Goal: Check status: Check status

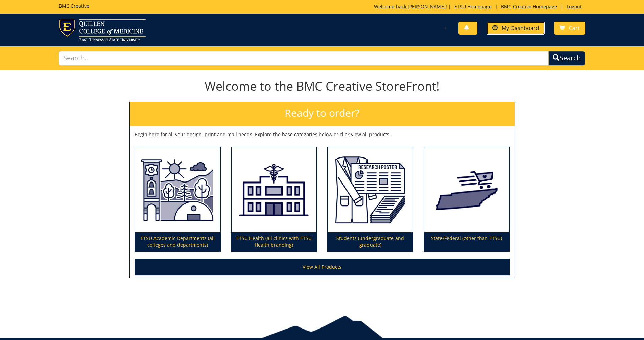
click at [523, 26] on span "My Dashboard" at bounding box center [521, 27] width 38 height 7
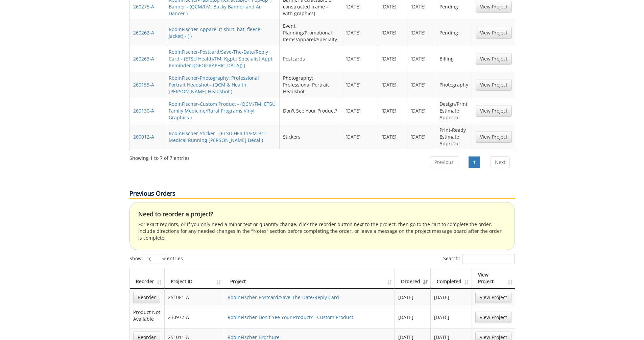
scroll to position [541, 0]
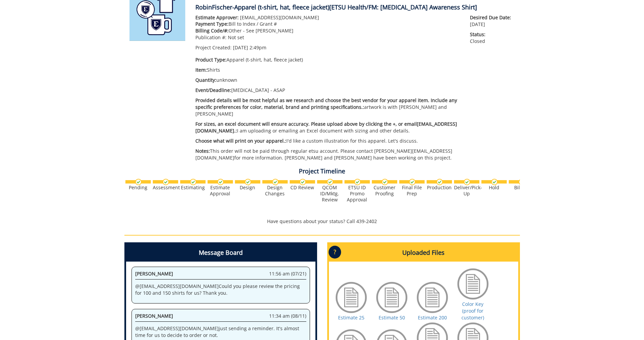
scroll to position [203, 0]
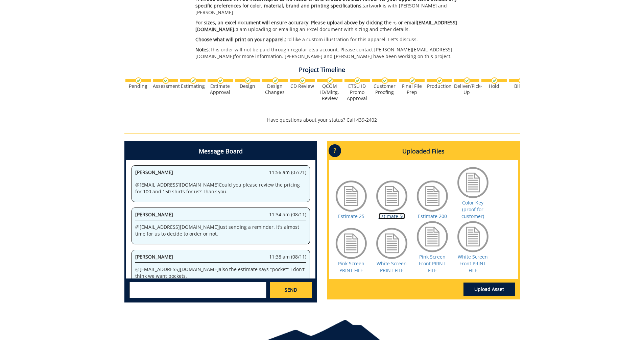
click at [386, 213] on link "Estimate 50" at bounding box center [392, 216] width 26 height 6
click at [469, 205] on link "Color Key (proof for customer)" at bounding box center [472, 209] width 23 height 20
click at [352, 263] on link "Pink Screen PRINT FILE" at bounding box center [351, 266] width 26 height 13
click at [473, 203] on link "Color Key (proof for customer)" at bounding box center [472, 209] width 23 height 20
click at [391, 213] on link "Estimate 50" at bounding box center [392, 216] width 26 height 6
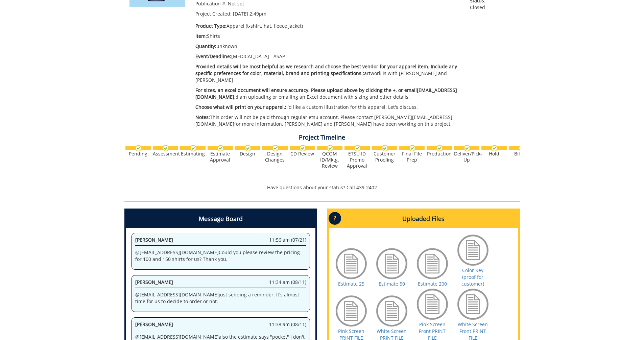
scroll to position [0, 0]
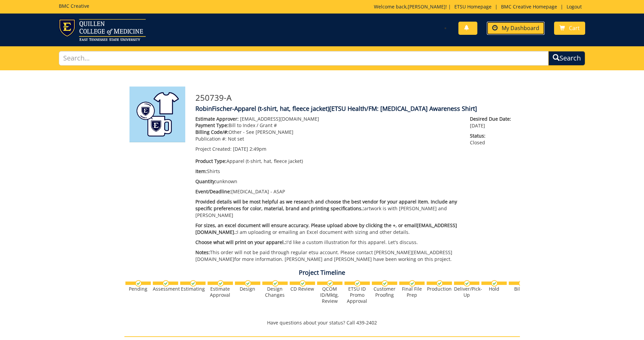
click at [528, 30] on span "My Dashboard" at bounding box center [521, 27] width 38 height 7
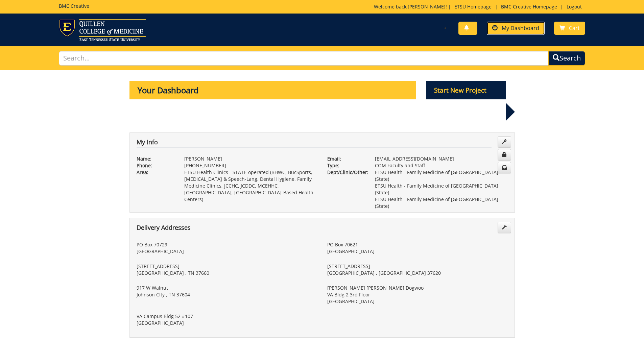
click at [519, 28] on span "My Dashboard" at bounding box center [521, 27] width 38 height 7
click at [511, 28] on span "My Dashboard" at bounding box center [521, 27] width 38 height 7
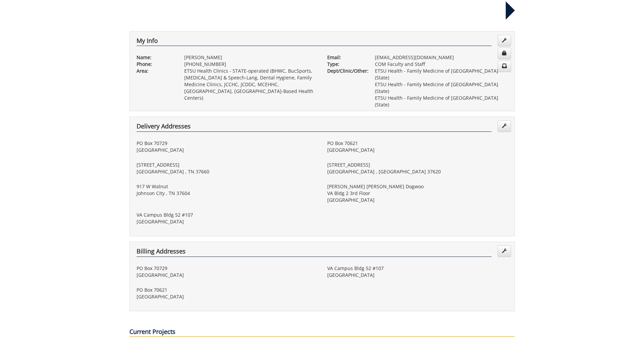
scroll to position [169, 0]
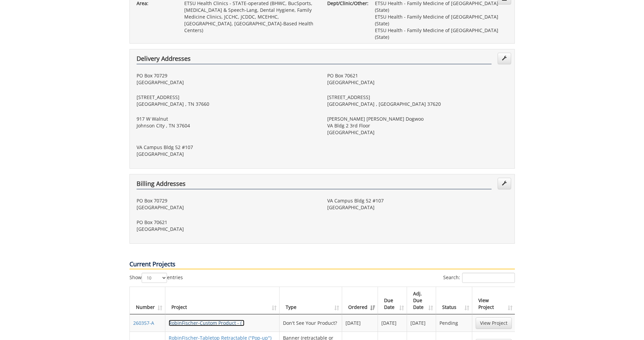
click at [205, 320] on link "RobinFischer-Custom Product - ( )" at bounding box center [207, 323] width 76 height 6
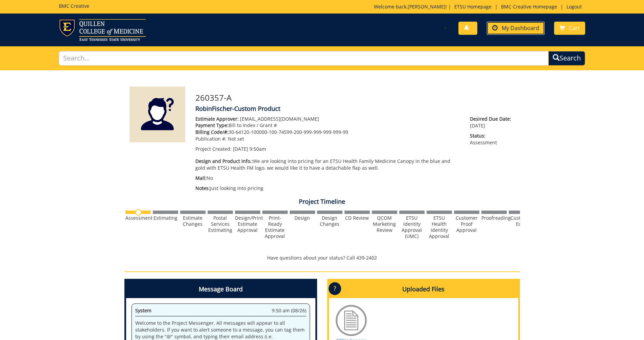
click at [509, 31] on span "My Dashboard" at bounding box center [521, 27] width 38 height 7
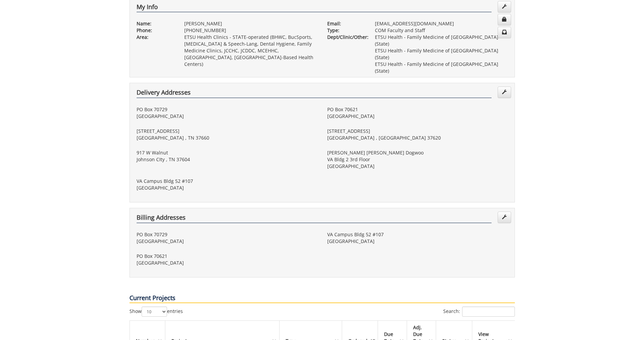
scroll to position [203, 0]
